Goal: Task Accomplishment & Management: Use online tool/utility

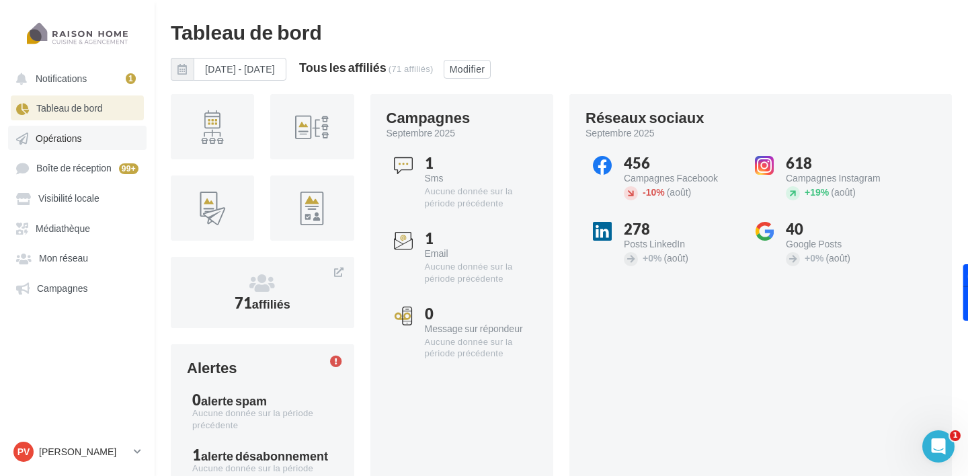
click at [79, 145] on link "Opérations" at bounding box center [77, 138] width 138 height 24
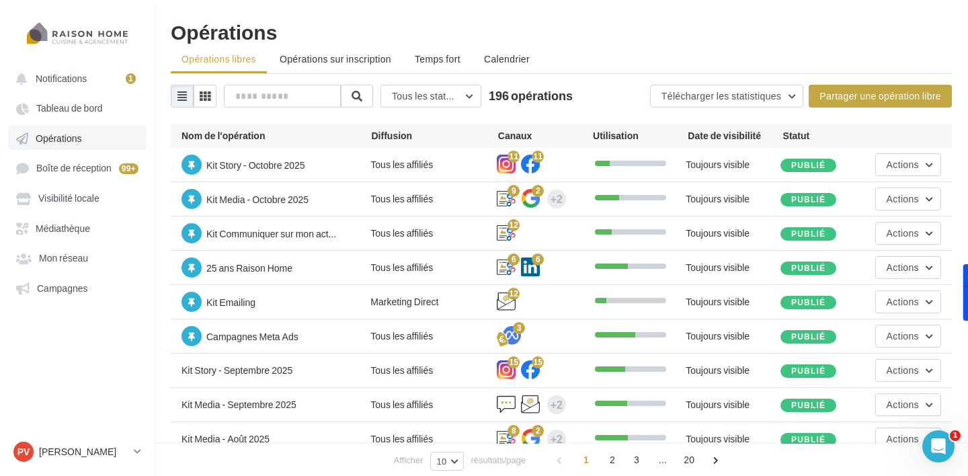
click at [75, 144] on span "Opérations" at bounding box center [59, 137] width 46 height 11
click at [70, 169] on span "Boîte de réception" at bounding box center [73, 168] width 75 height 11
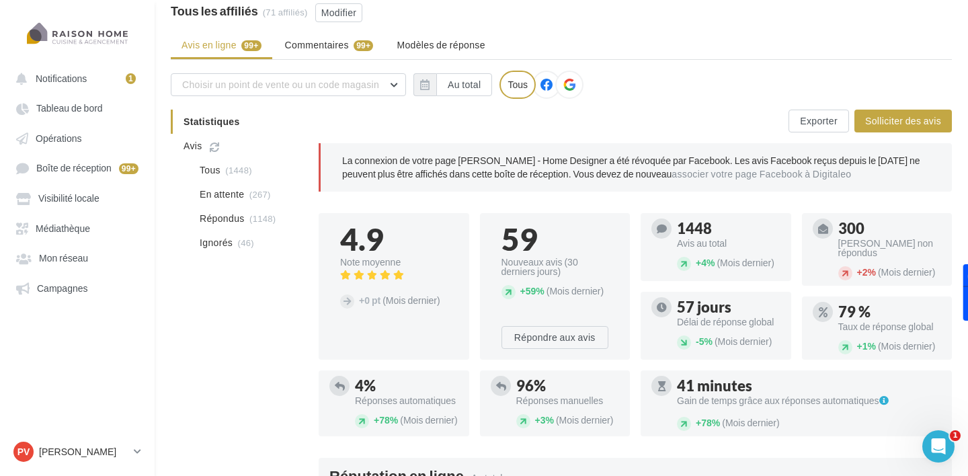
scroll to position [45, 0]
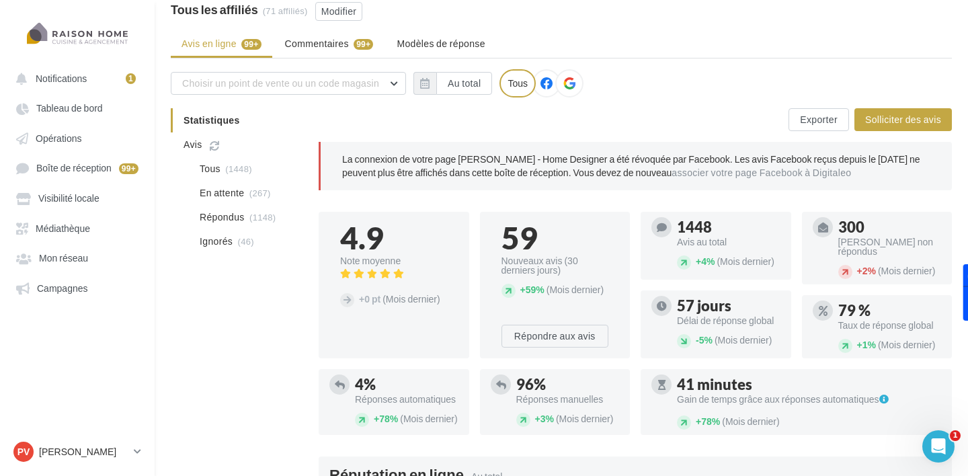
click at [569, 81] on icon at bounding box center [569, 83] width 12 height 12
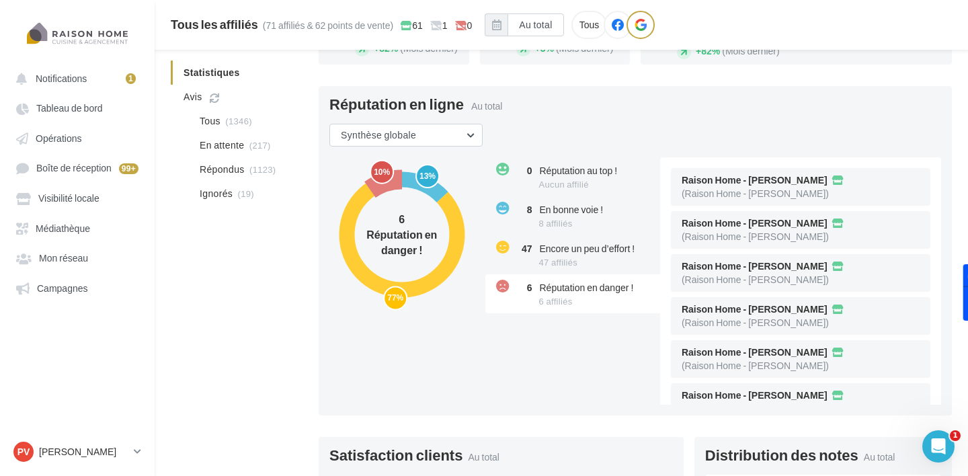
scroll to position [432, 0]
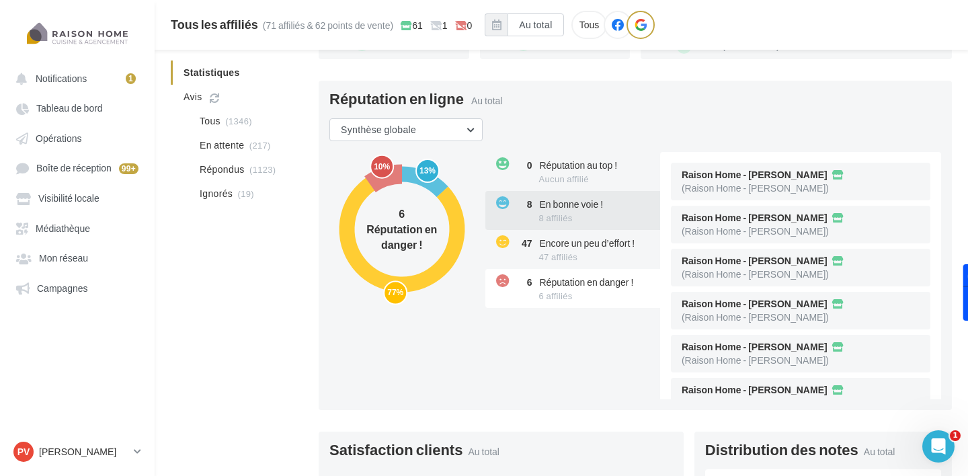
click at [564, 230] on div "8 En bonne voie ! 8 affiliés" at bounding box center [573, 210] width 177 height 39
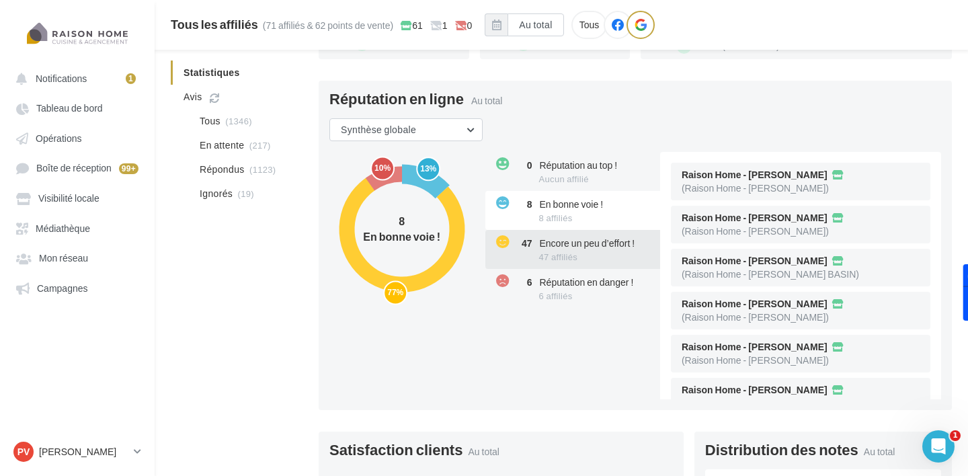
click at [554, 258] on span "47 affiliés" at bounding box center [558, 256] width 39 height 11
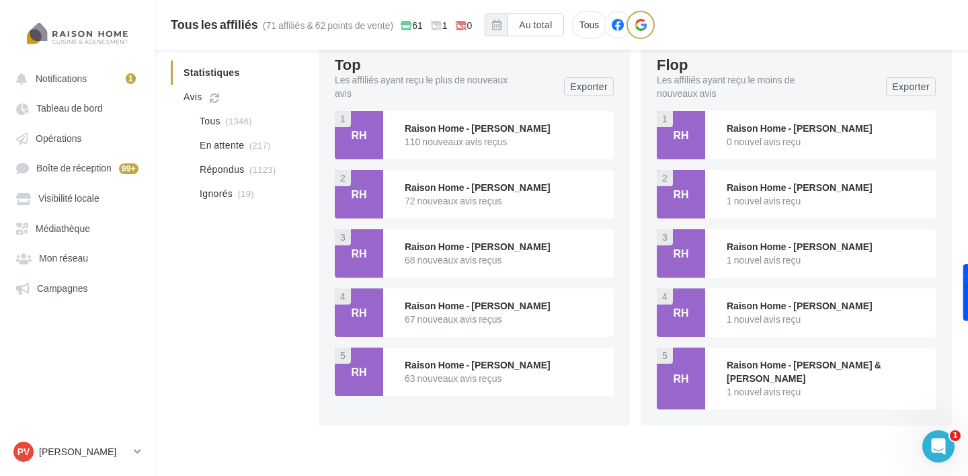
scroll to position [1918, 0]
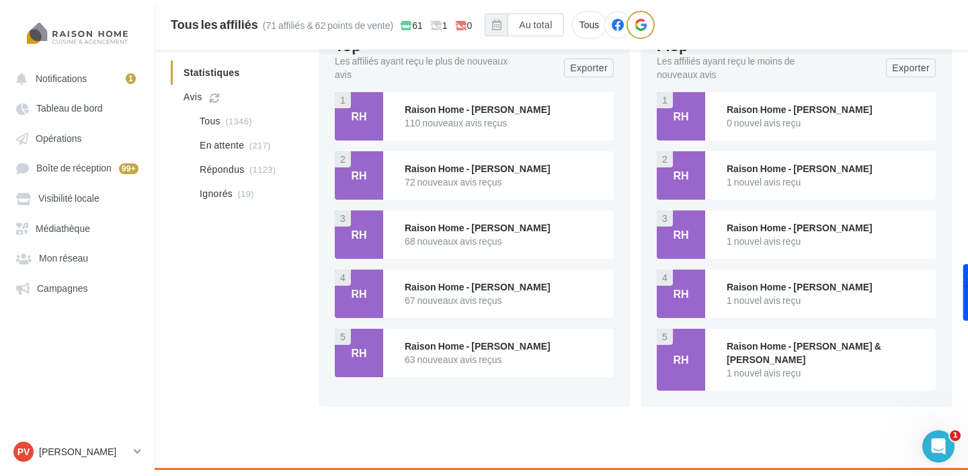
click at [368, 128] on div "RH" at bounding box center [359, 117] width 26 height 26
click at [430, 116] on div "Raison Home - [PERSON_NAME]" at bounding box center [504, 109] width 198 height 13
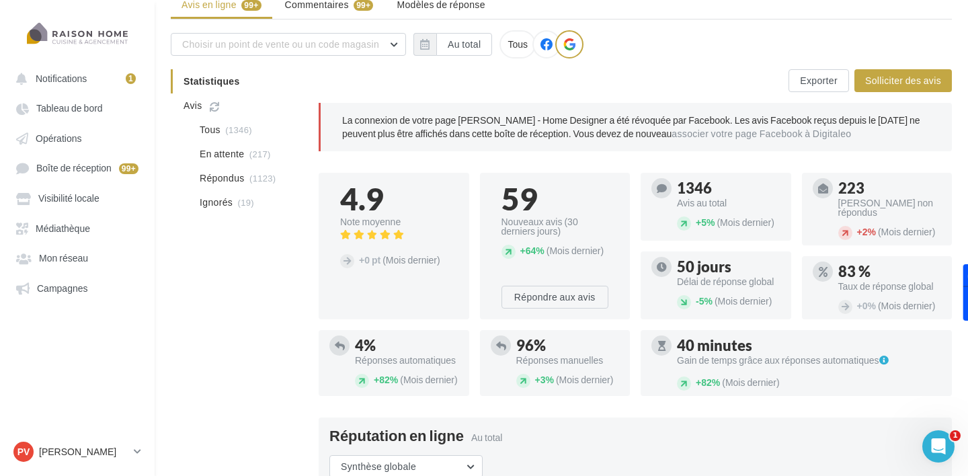
scroll to position [0, 0]
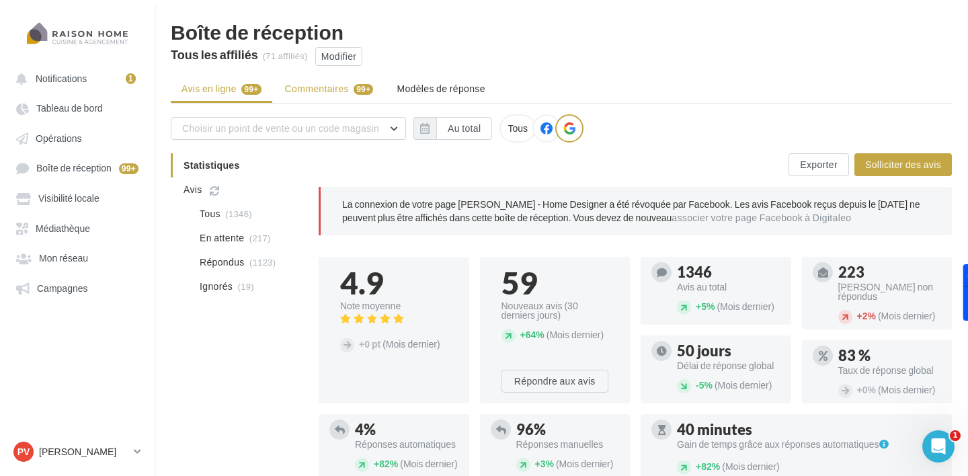
click at [334, 97] on li "Commentaires 99+" at bounding box center [329, 89] width 110 height 24
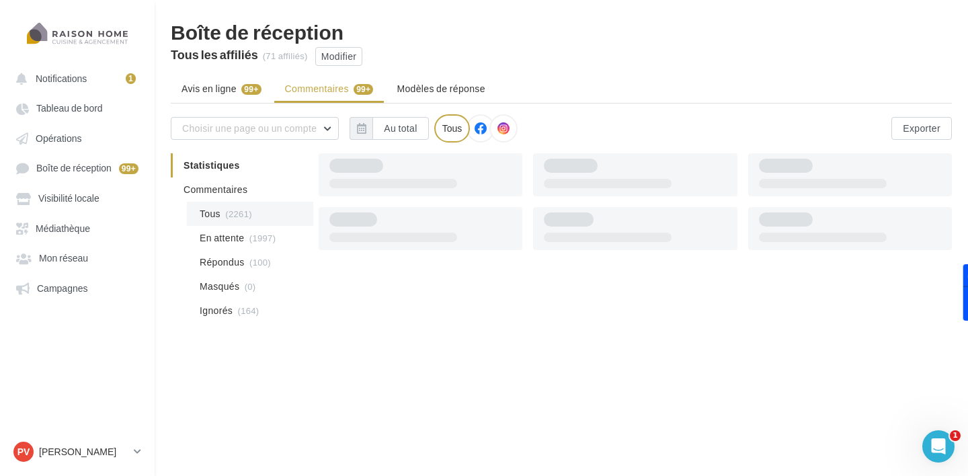
click at [234, 217] on span "(2261)" at bounding box center [238, 213] width 27 height 11
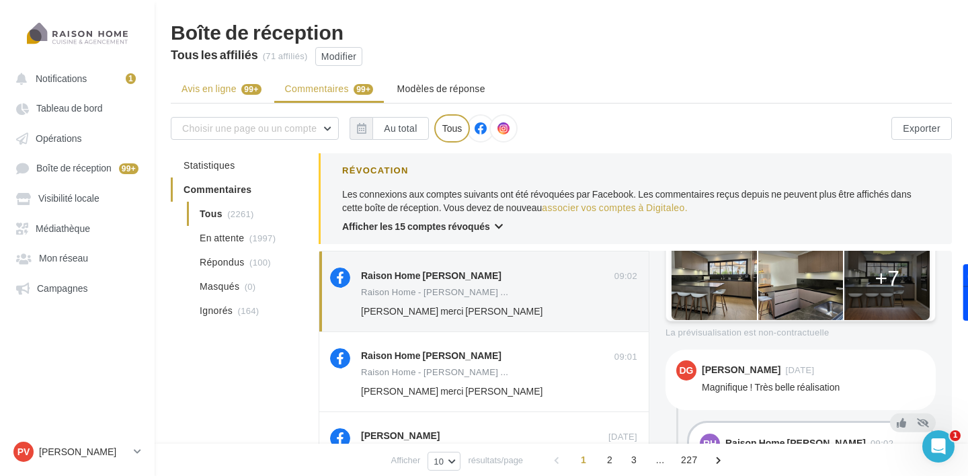
click at [209, 93] on span "Avis en ligne" at bounding box center [208, 88] width 55 height 13
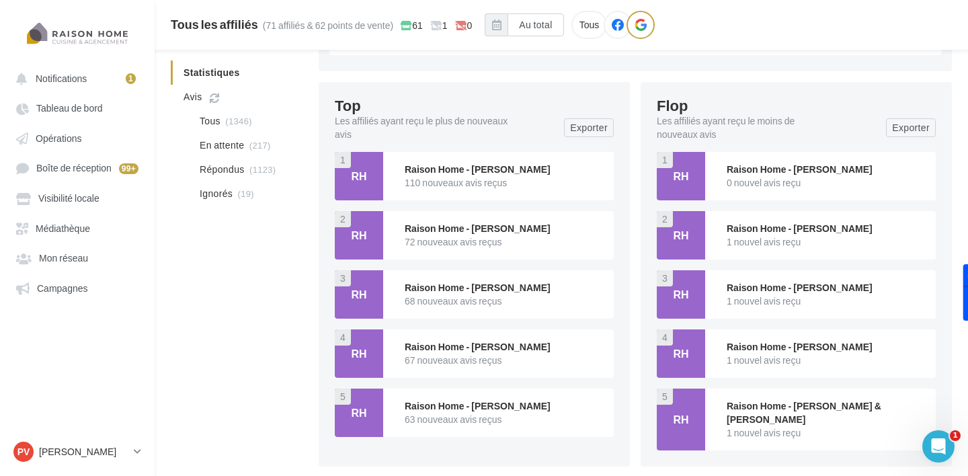
scroll to position [1886, 0]
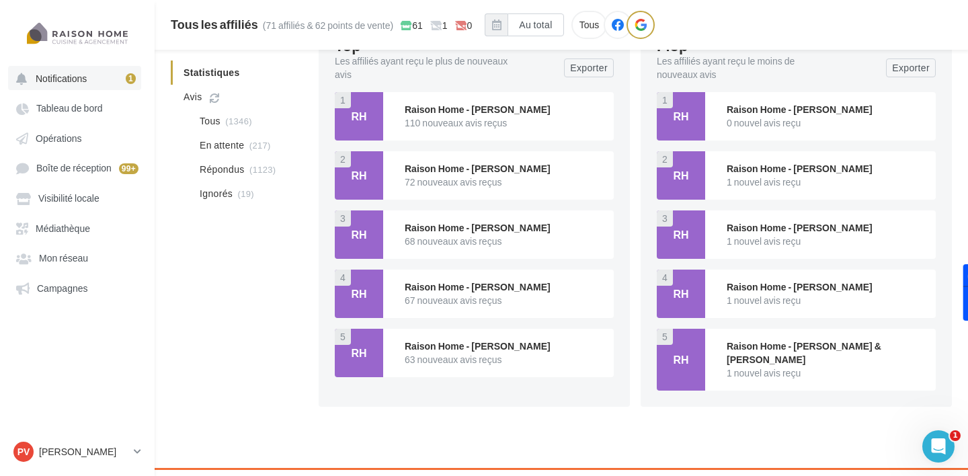
click at [67, 85] on button "Notifications 1" at bounding box center [74, 78] width 133 height 24
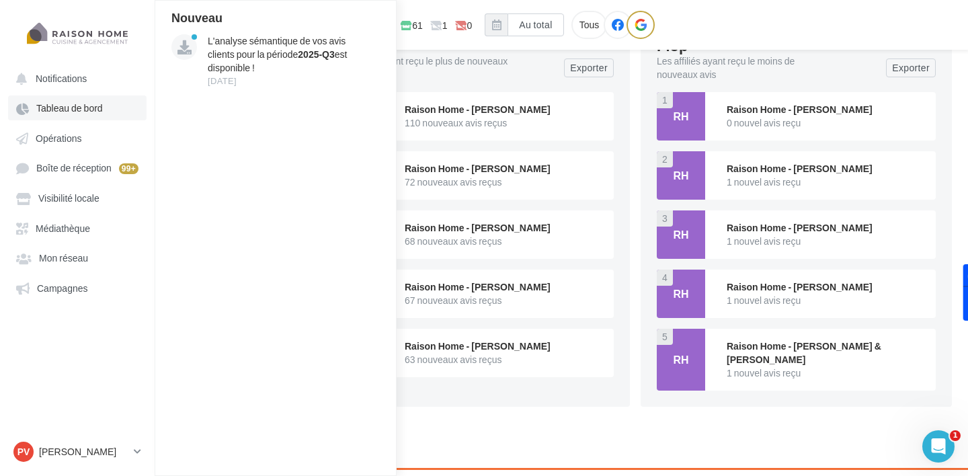
click at [65, 110] on span "Tableau de bord" at bounding box center [69, 108] width 67 height 11
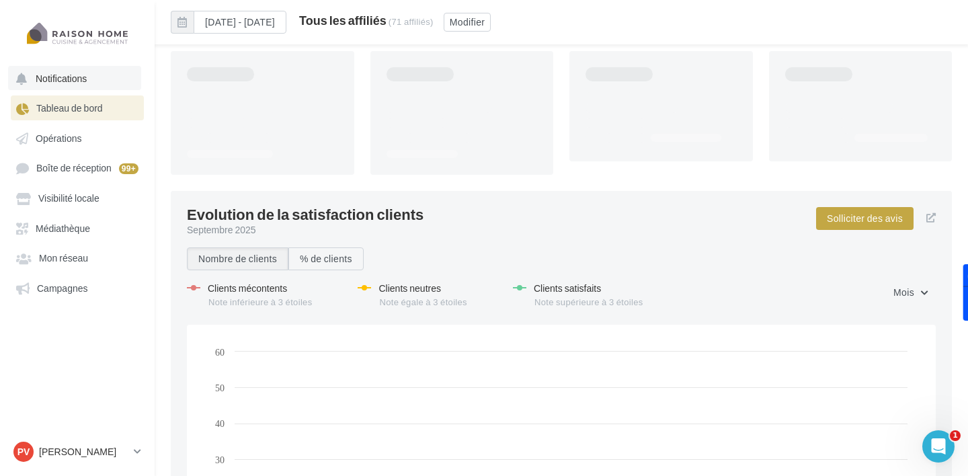
scroll to position [1756, 0]
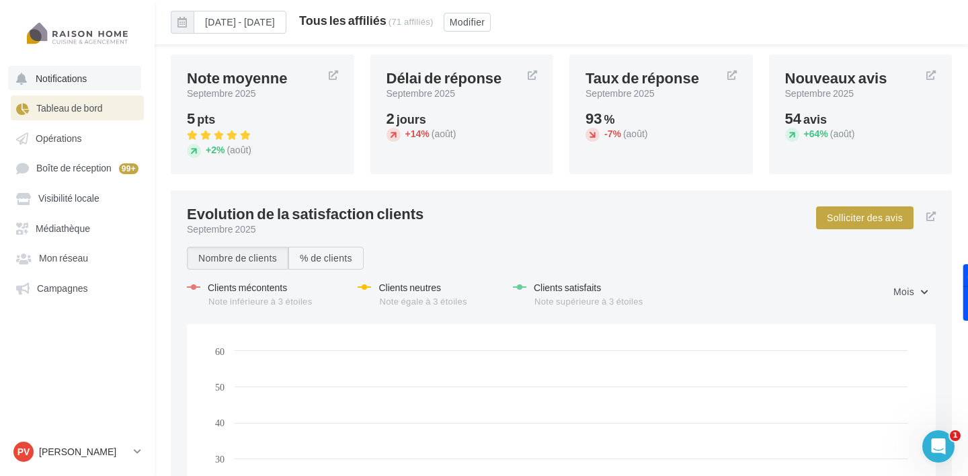
click at [66, 73] on span "Notifications" at bounding box center [61, 78] width 51 height 11
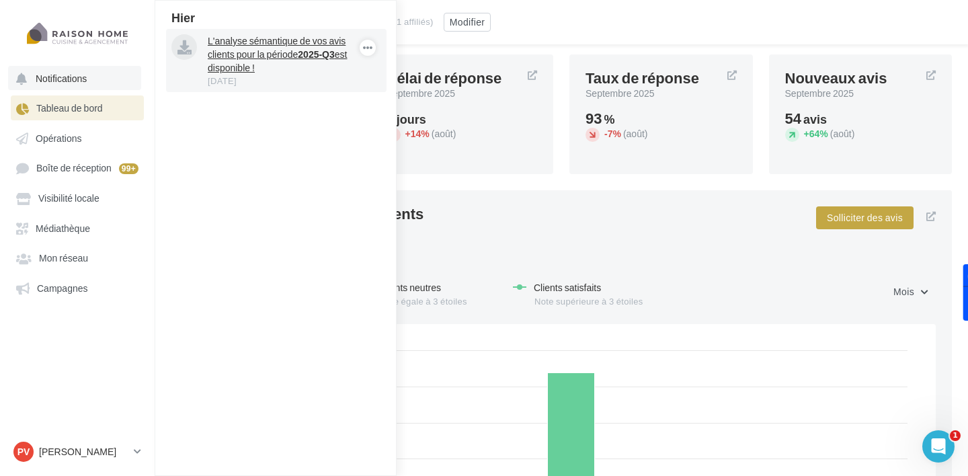
click at [249, 54] on p "L'analyse sémantique de vos avis clients pour la période 2025-Q3 est disponible…" at bounding box center [286, 54] width 156 height 40
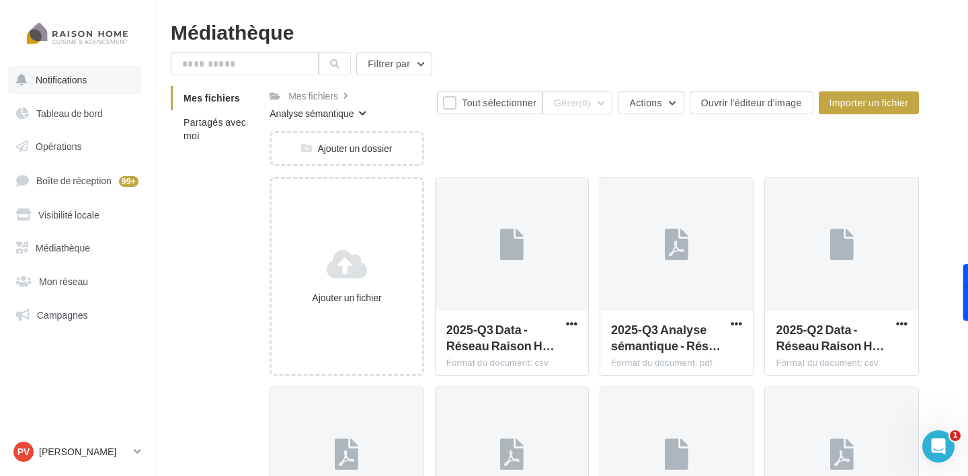
click at [69, 79] on span "Notifications" at bounding box center [61, 79] width 51 height 11
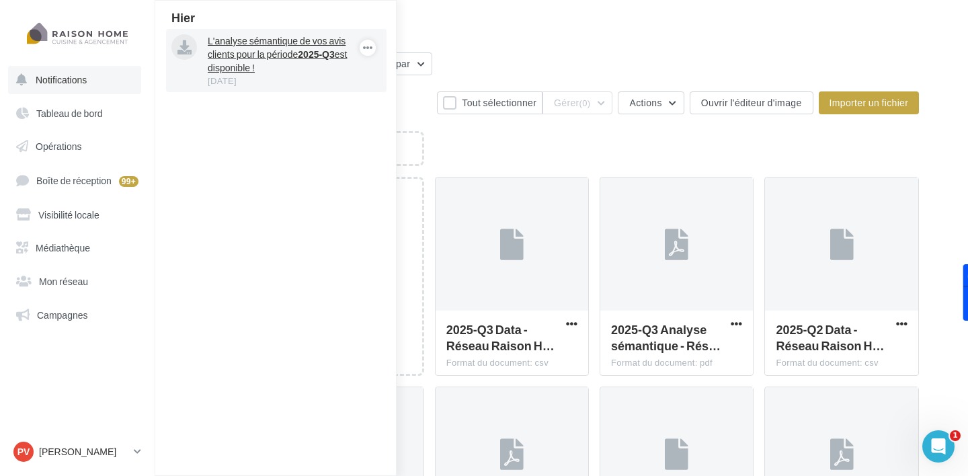
click at [242, 54] on p "L'analyse sémantique de vos avis clients pour la période 2025-Q3 est disponible…" at bounding box center [286, 54] width 156 height 40
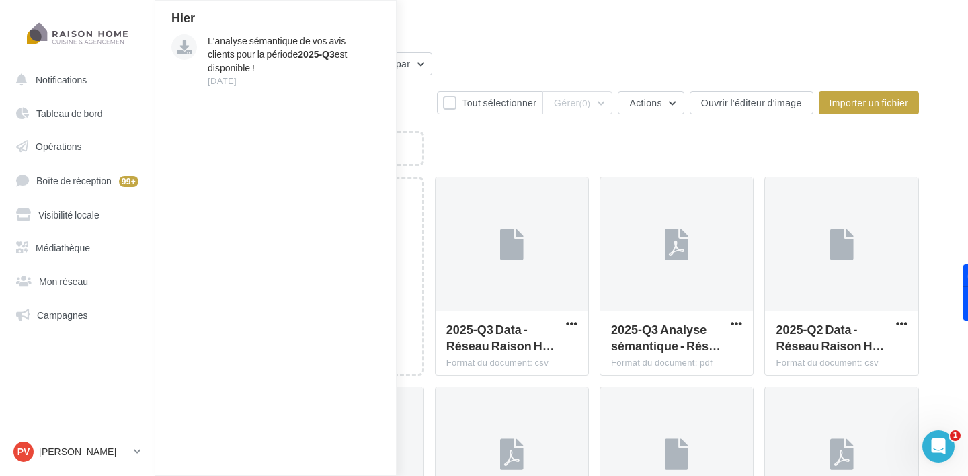
click at [502, 128] on div "Mes fichiers Analyse sémantique Tout sélectionner Gérer (0) Actions Ouvrir l'éd…" at bounding box center [594, 341] width 649 height 510
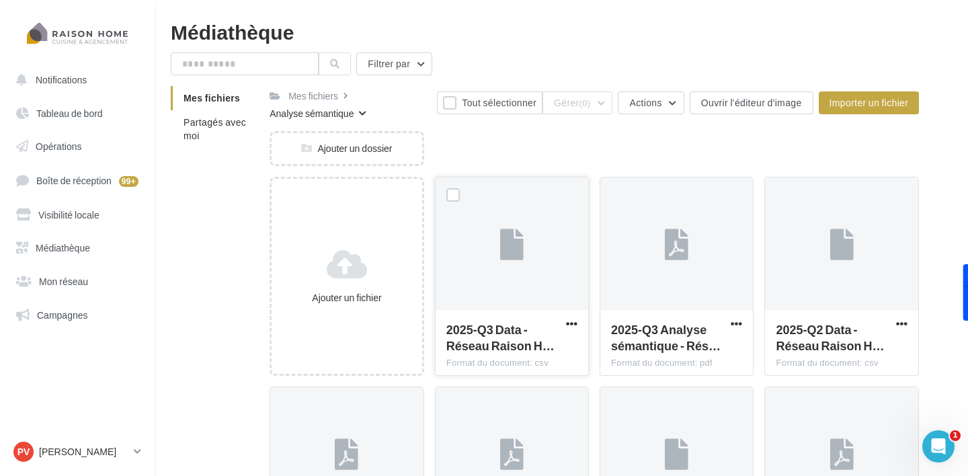
click at [511, 278] on div at bounding box center [512, 244] width 153 height 134
click at [518, 264] on div at bounding box center [512, 244] width 24 height 44
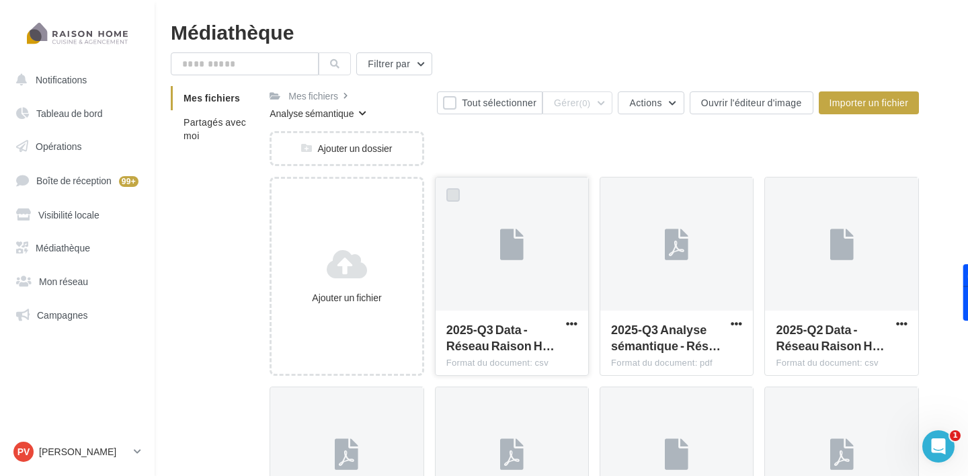
click at [454, 196] on label at bounding box center [452, 194] width 13 height 13
click at [673, 110] on button "Actions" at bounding box center [651, 102] width 66 height 23
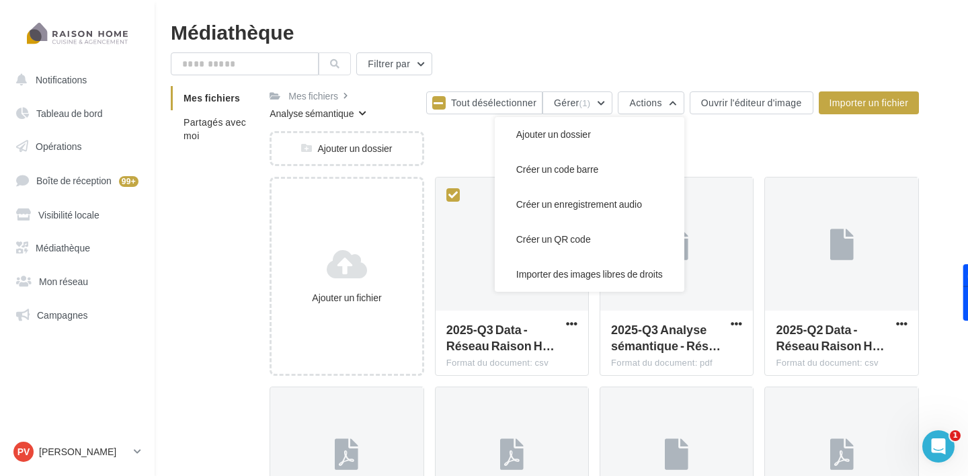
click at [741, 147] on div "Ajouter un dossier" at bounding box center [600, 154] width 660 height 46
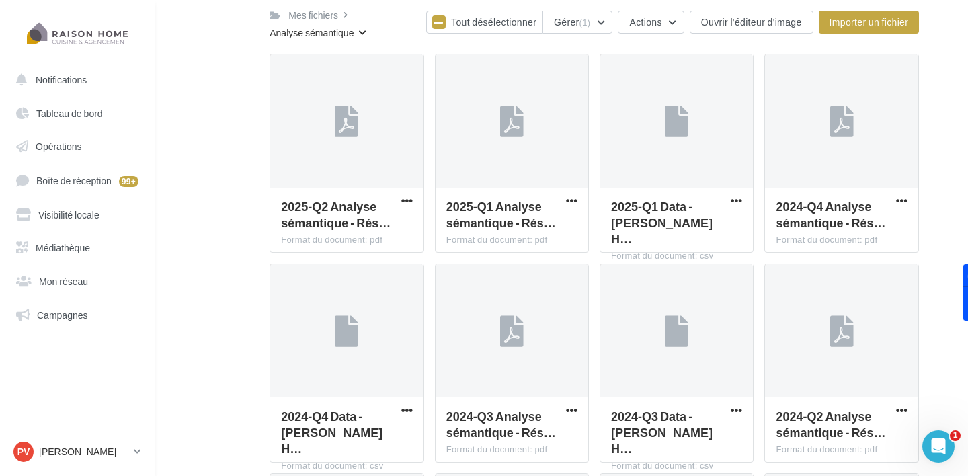
scroll to position [338, 0]
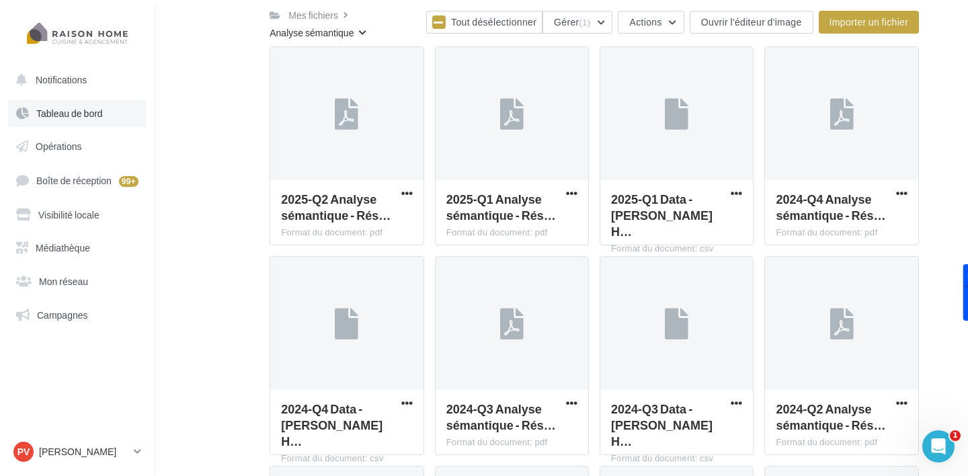
click at [58, 108] on span "Tableau de bord" at bounding box center [69, 113] width 67 height 11
click at [43, 147] on span "Opérations" at bounding box center [59, 145] width 46 height 11
